Goal: Transaction & Acquisition: Purchase product/service

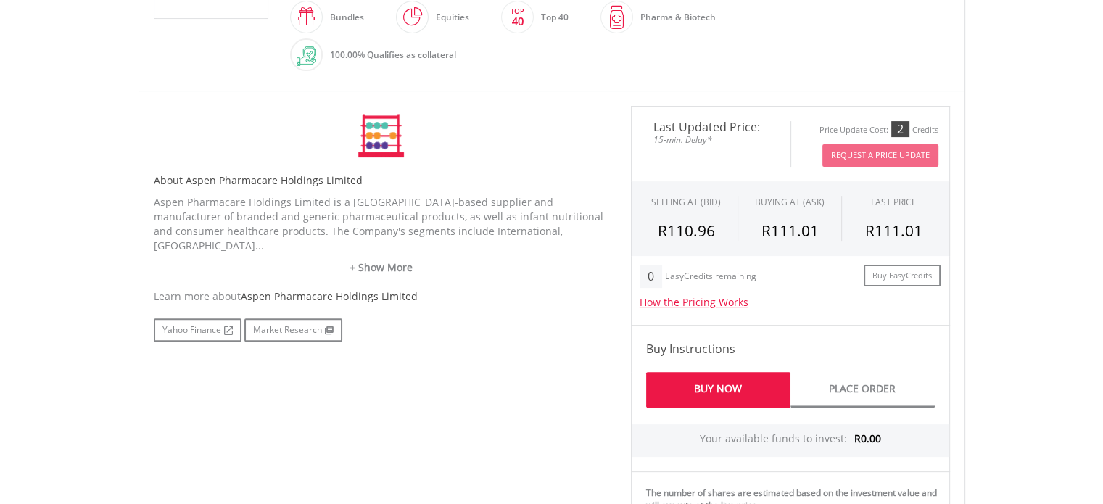
scroll to position [397, 0]
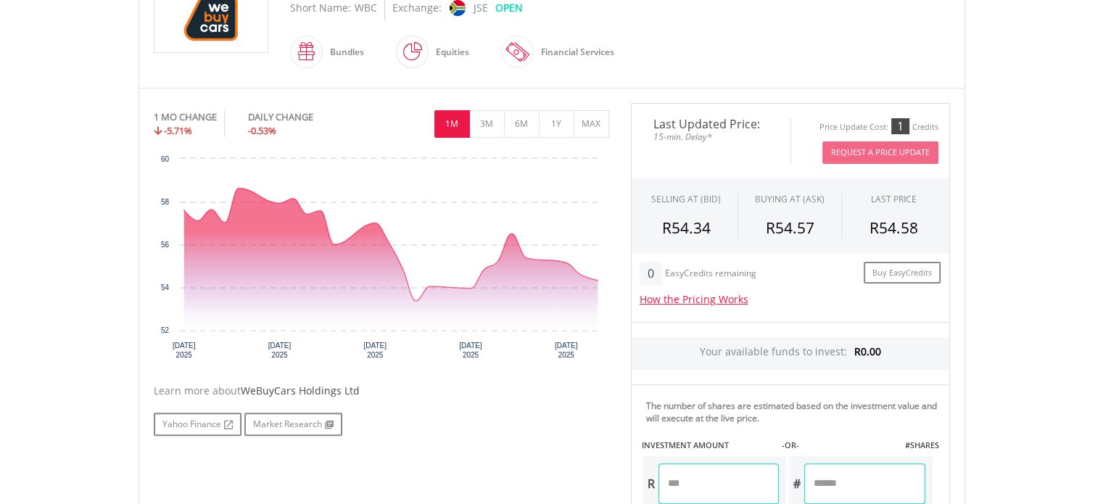
scroll to position [370, 0]
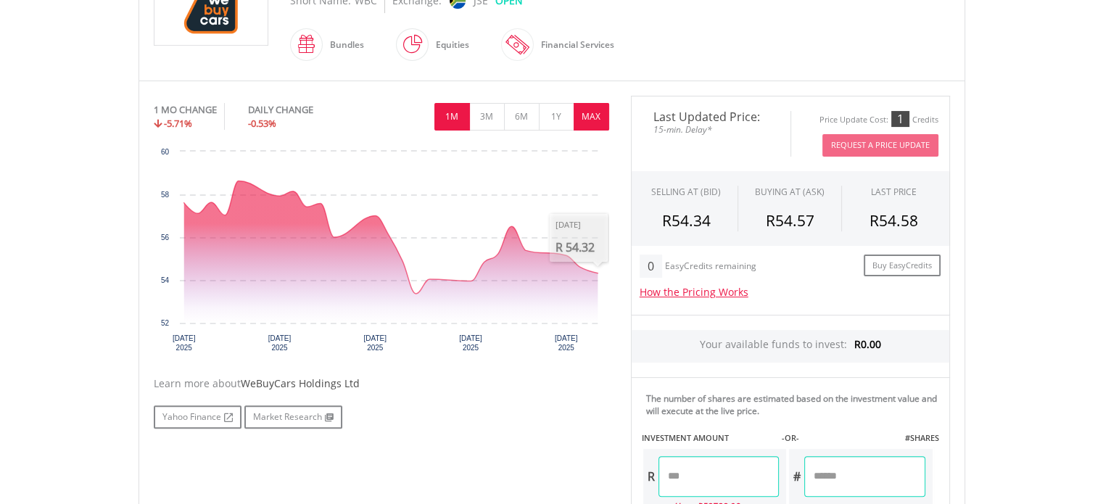
click at [589, 117] on button "MAX" at bounding box center [591, 117] width 36 height 28
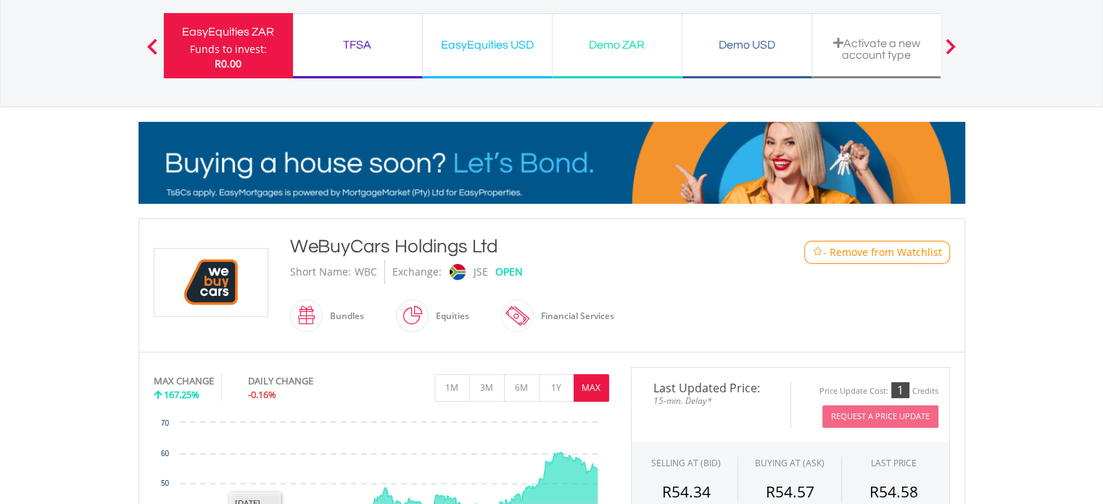
scroll to position [95, 0]
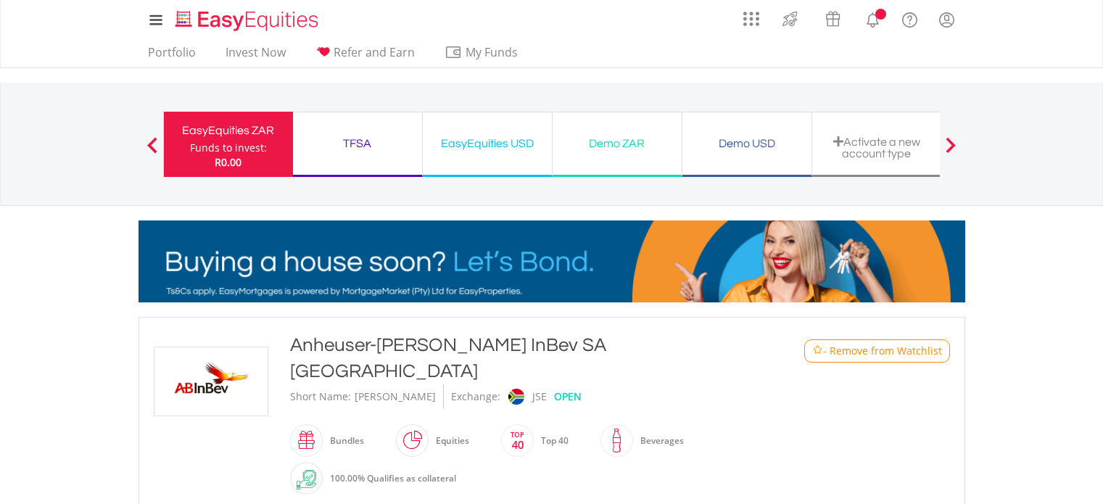
scroll to position [383, 0]
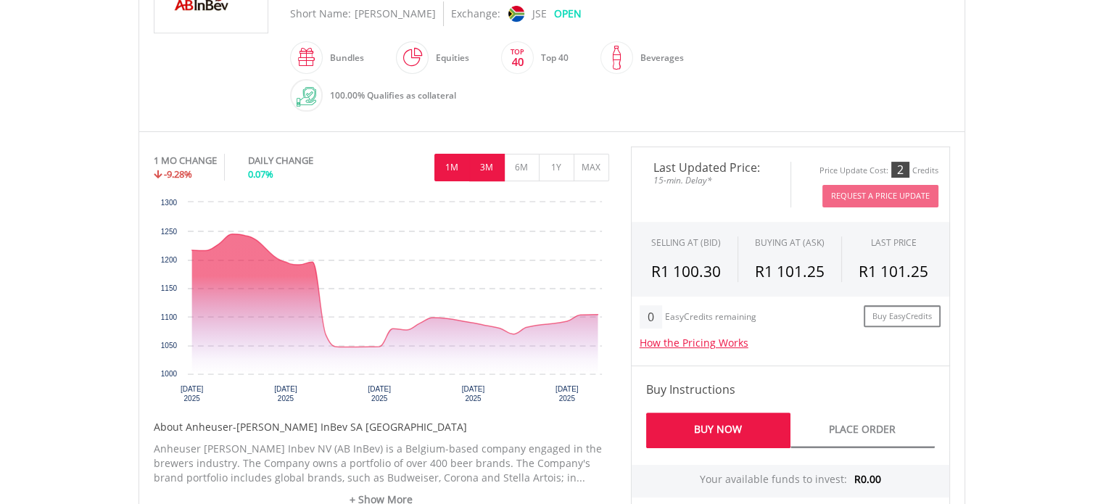
click at [481, 154] on button "3M" at bounding box center [487, 168] width 36 height 28
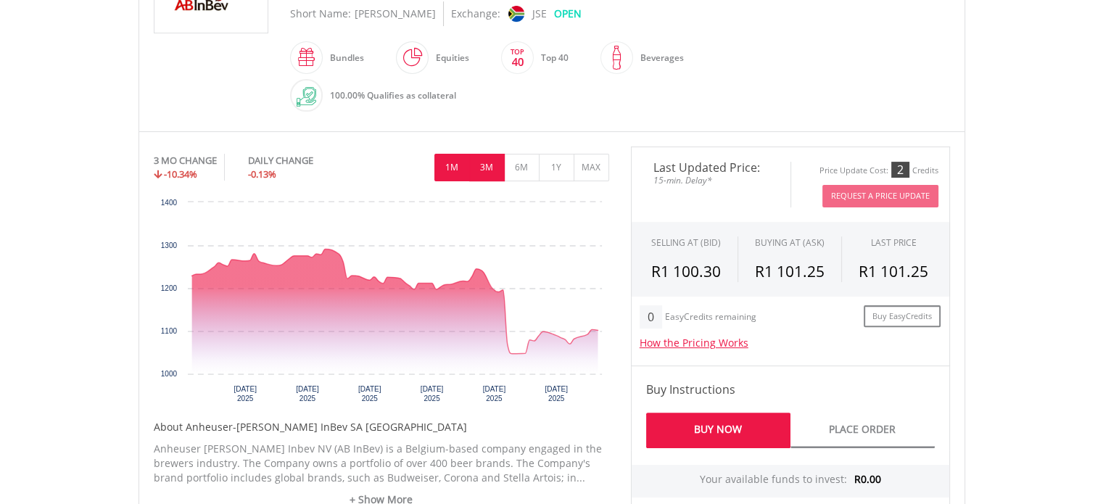
click at [452, 154] on button "1M" at bounding box center [452, 168] width 36 height 28
